Goal: Information Seeking & Learning: Understand process/instructions

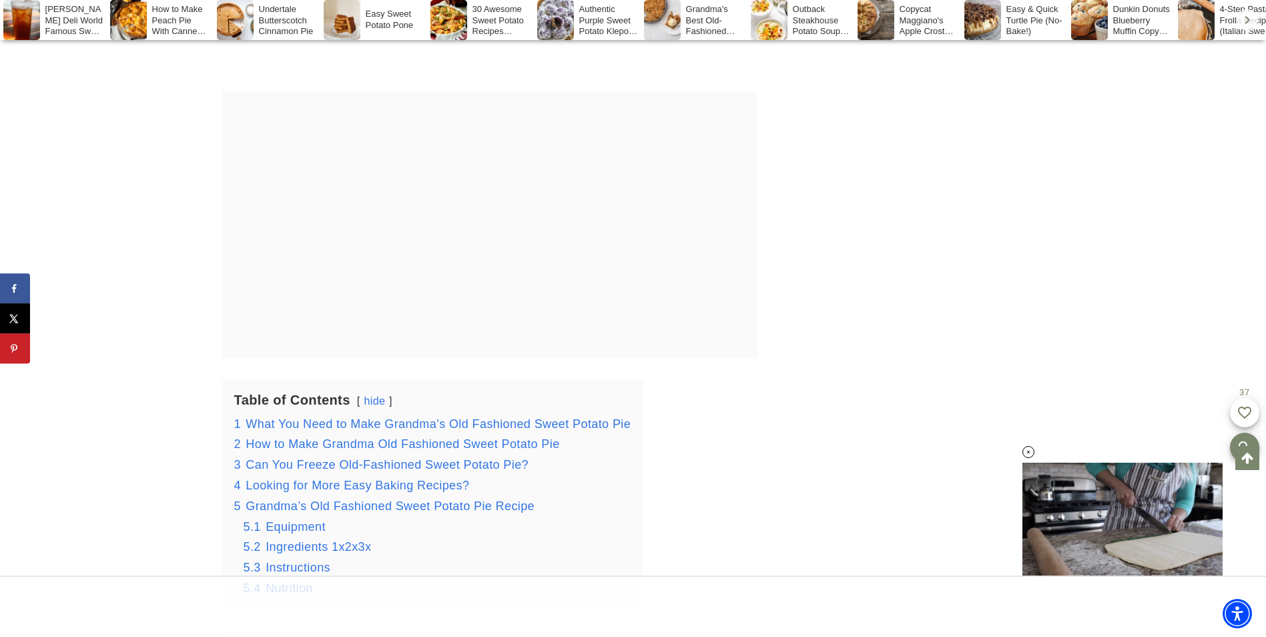
scroll to position [2069, 0]
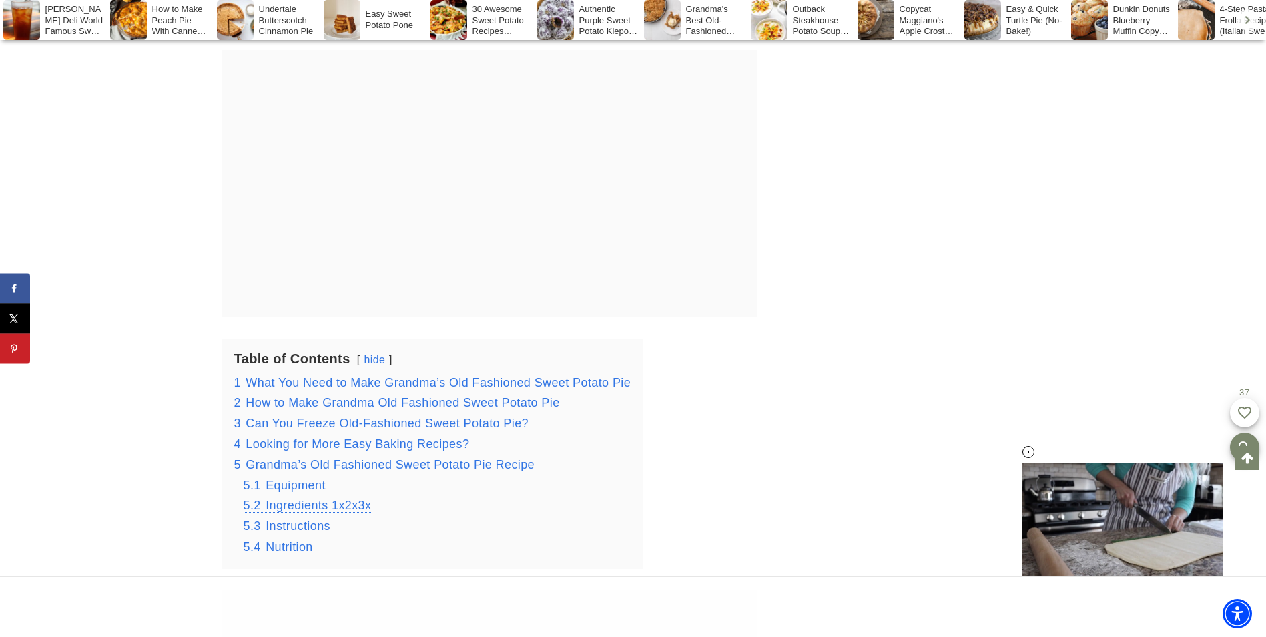
click at [302, 505] on span "Ingredients 1x2x3x" at bounding box center [318, 505] width 105 height 13
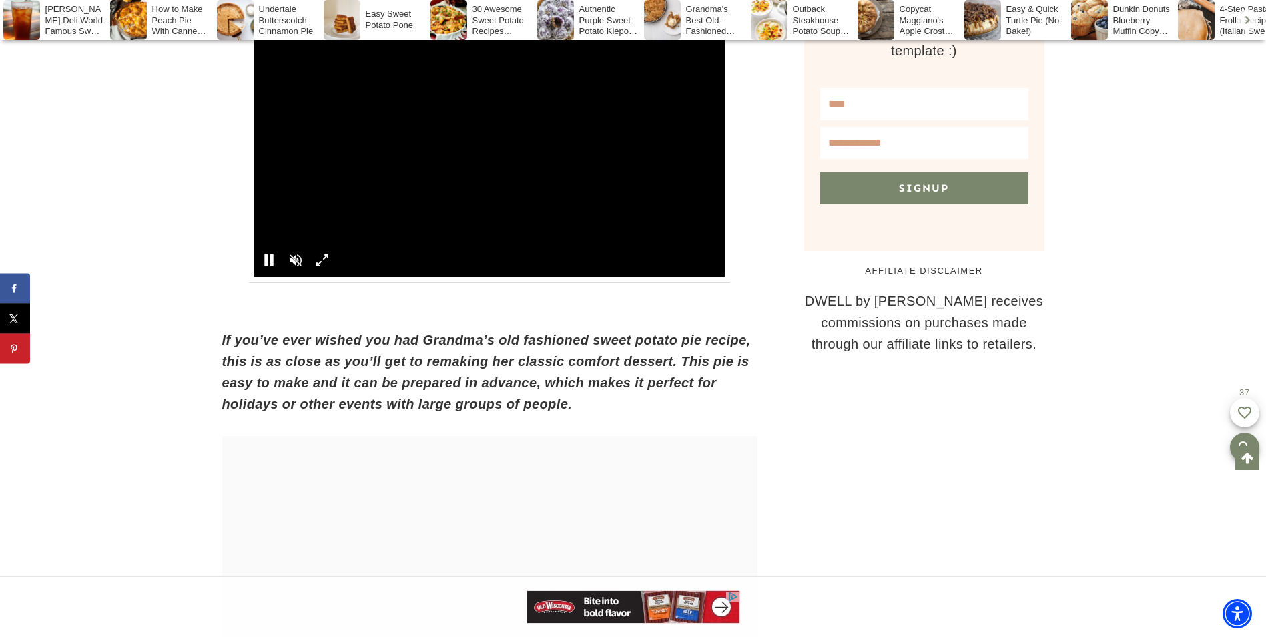
scroll to position [1093, 0]
